Goal: Book appointment/travel/reservation

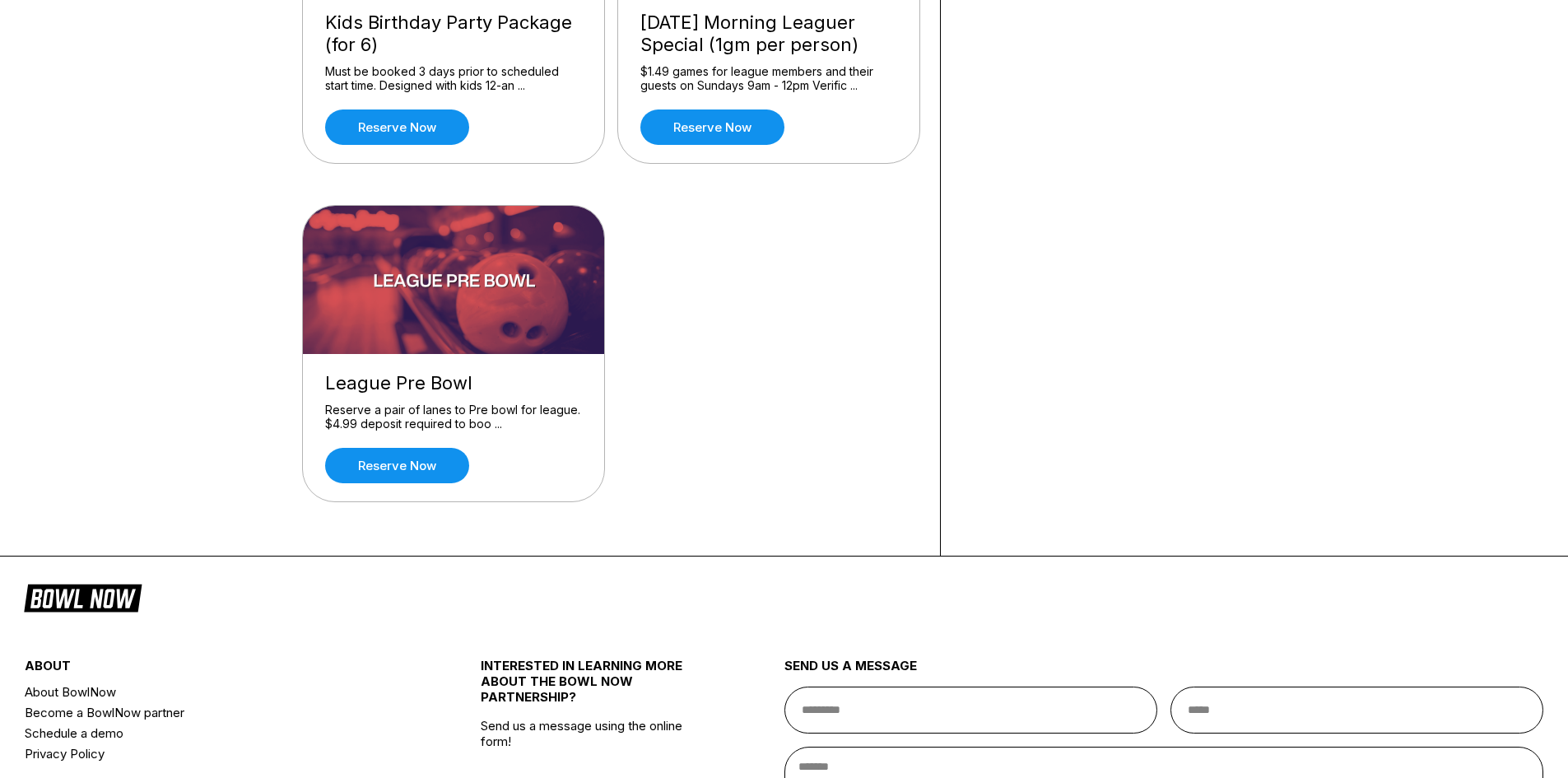
scroll to position [1811, 0]
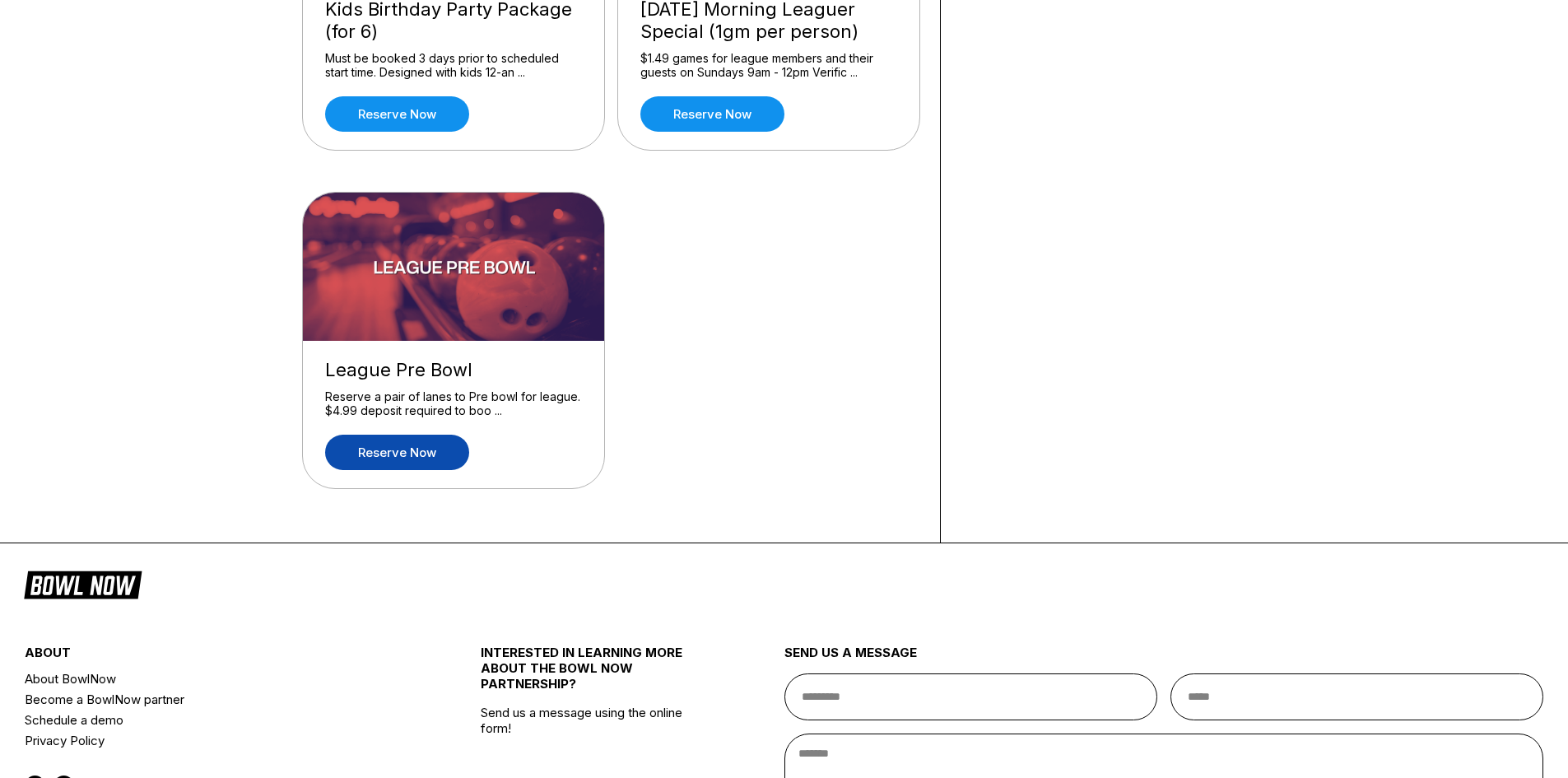
click at [425, 459] on link "Reserve now" at bounding box center [397, 453] width 144 height 35
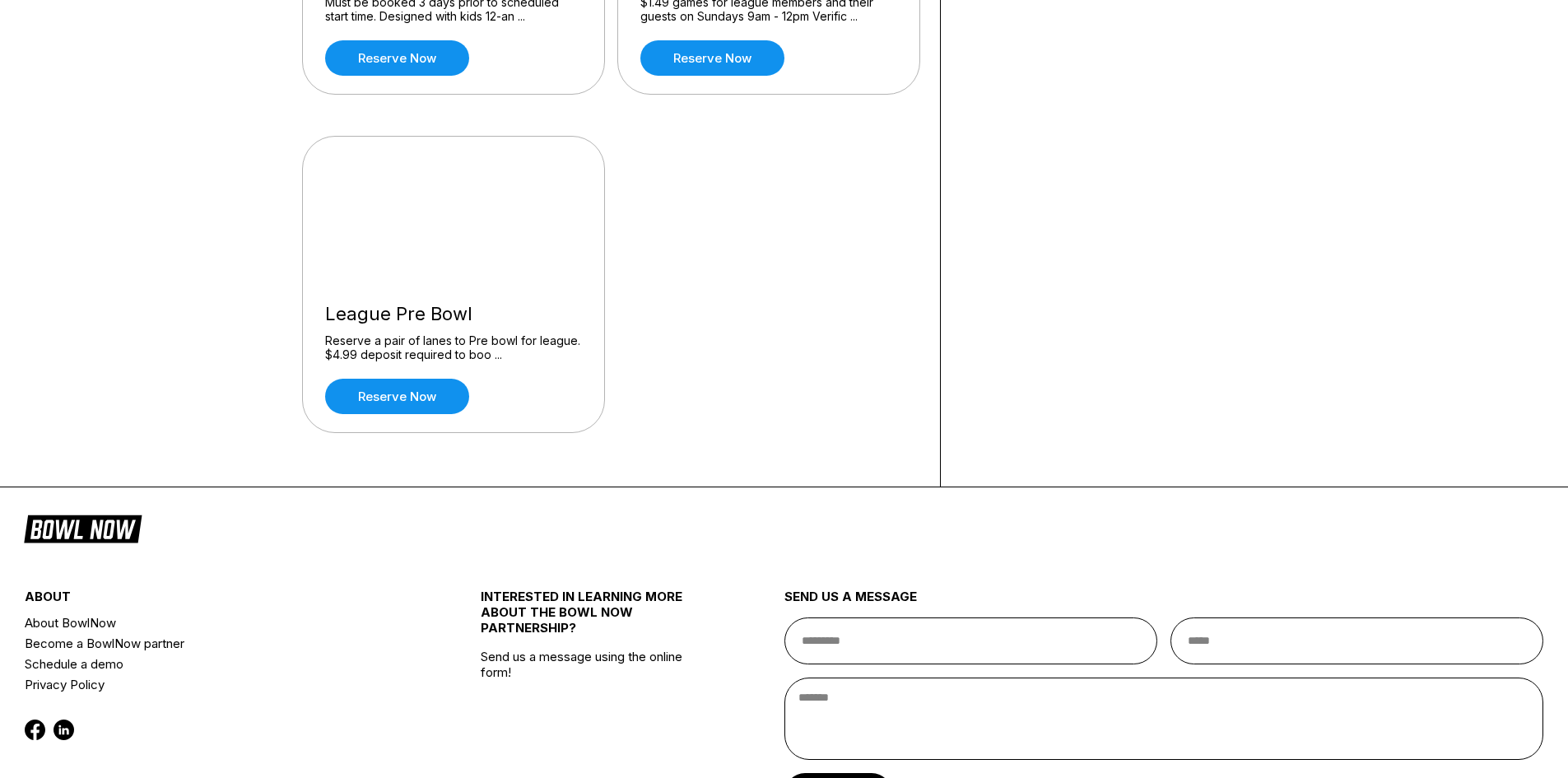
scroll to position [1894, 0]
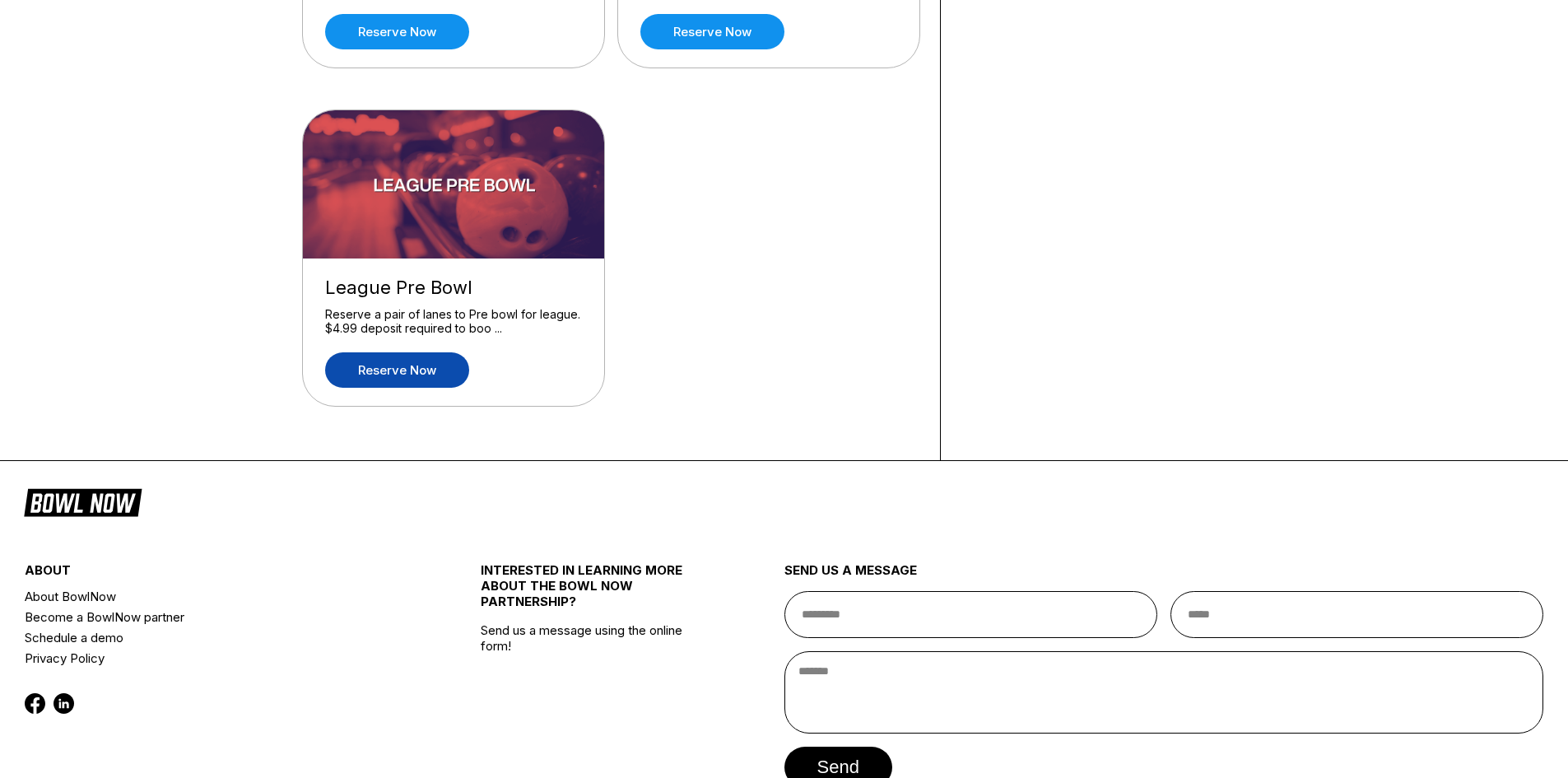
click at [430, 371] on link "Reserve now" at bounding box center [397, 370] width 144 height 35
